Goal: Transaction & Acquisition: Purchase product/service

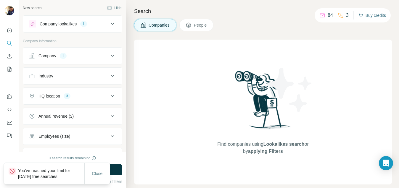
click at [366, 14] on button "Buy credits" at bounding box center [372, 15] width 28 height 8
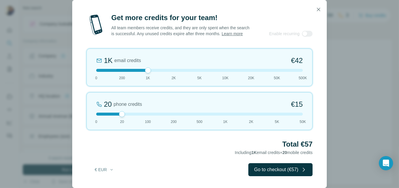
drag, startPoint x: 124, startPoint y: 70, endPoint x: 140, endPoint y: 70, distance: 16.0
click at [140, 70] on div at bounding box center [199, 70] width 206 height 3
drag, startPoint x: 119, startPoint y: 115, endPoint x: 98, endPoint y: 117, distance: 21.6
click at [98, 117] on div "0 phone credits €0 0 20 100 200 500 1K 2K 5K 50K" at bounding box center [199, 111] width 226 height 38
drag, startPoint x: 97, startPoint y: 115, endPoint x: 90, endPoint y: 117, distance: 7.2
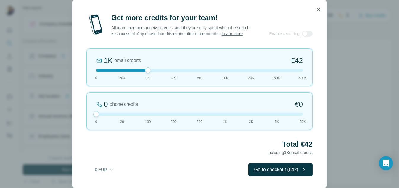
click at [90, 117] on div "0 phone credits €0 0 20 100 200 500 1K 2K 5K 50K" at bounding box center [199, 111] width 226 height 38
click at [317, 7] on icon "button" at bounding box center [318, 10] width 6 height 6
